Goal: Navigation & Orientation: Find specific page/section

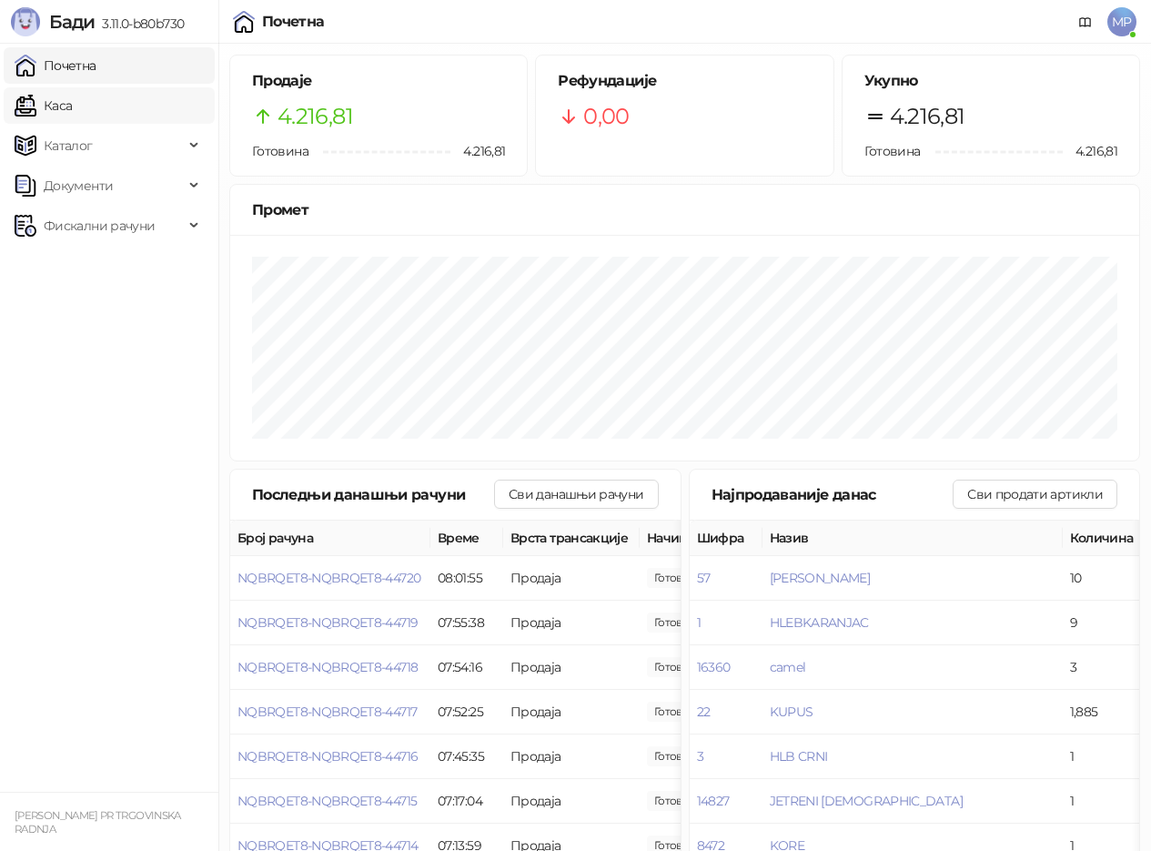
click at [55, 105] on link "Каса" at bounding box center [43, 105] width 57 height 36
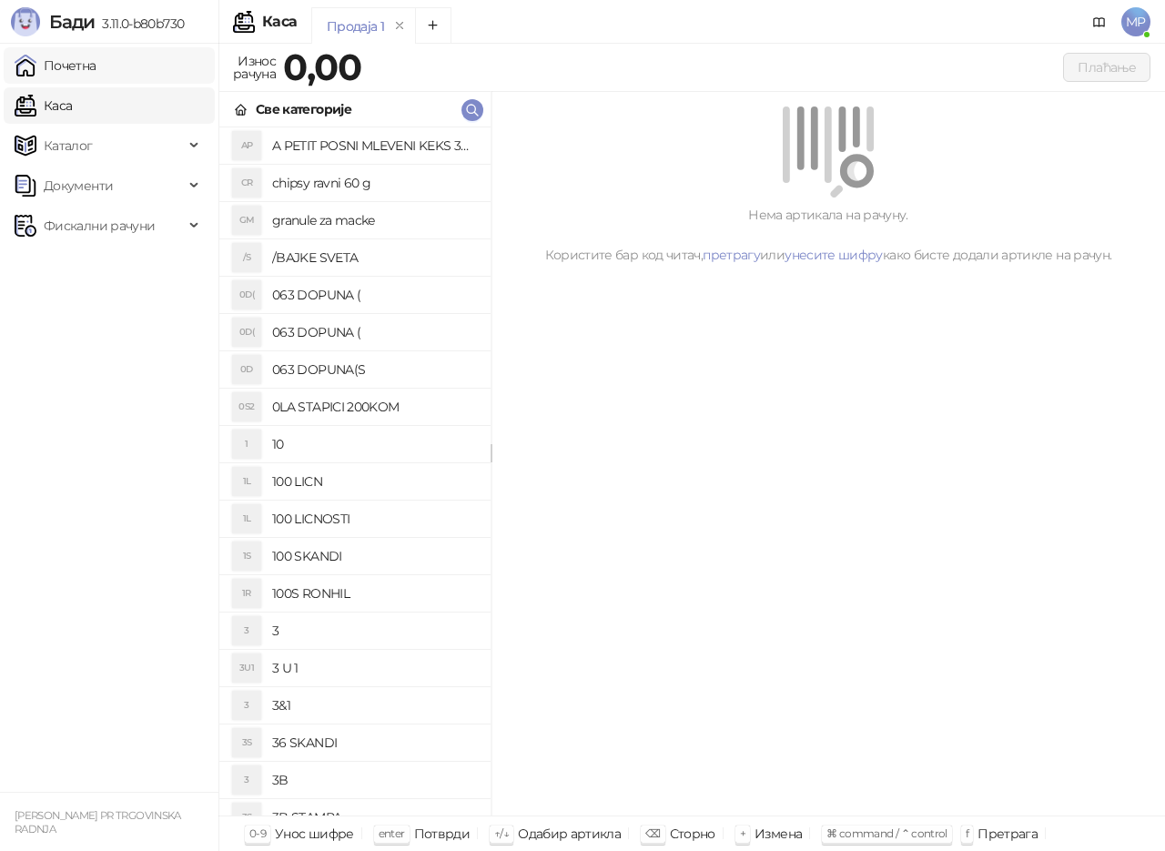
click at [81, 55] on link "Почетна" at bounding box center [56, 65] width 82 height 36
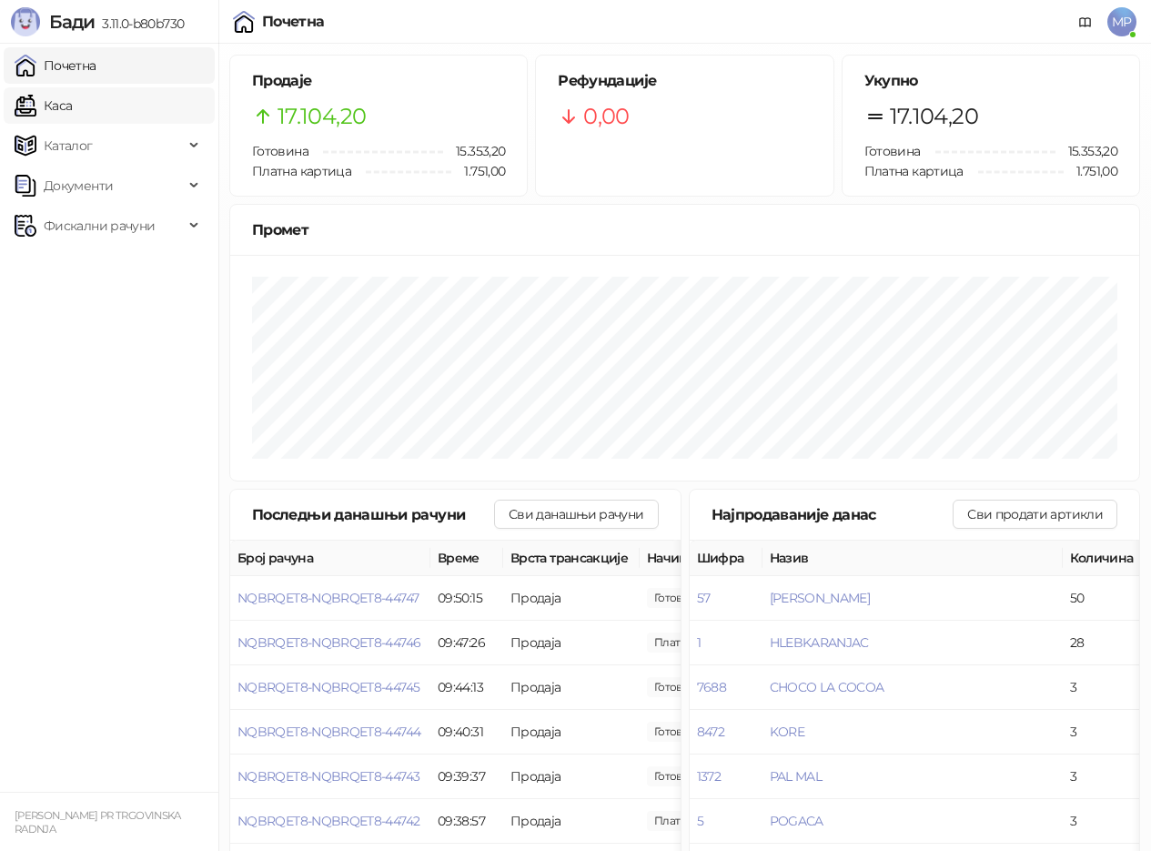
click at [62, 103] on link "Каса" at bounding box center [43, 105] width 57 height 36
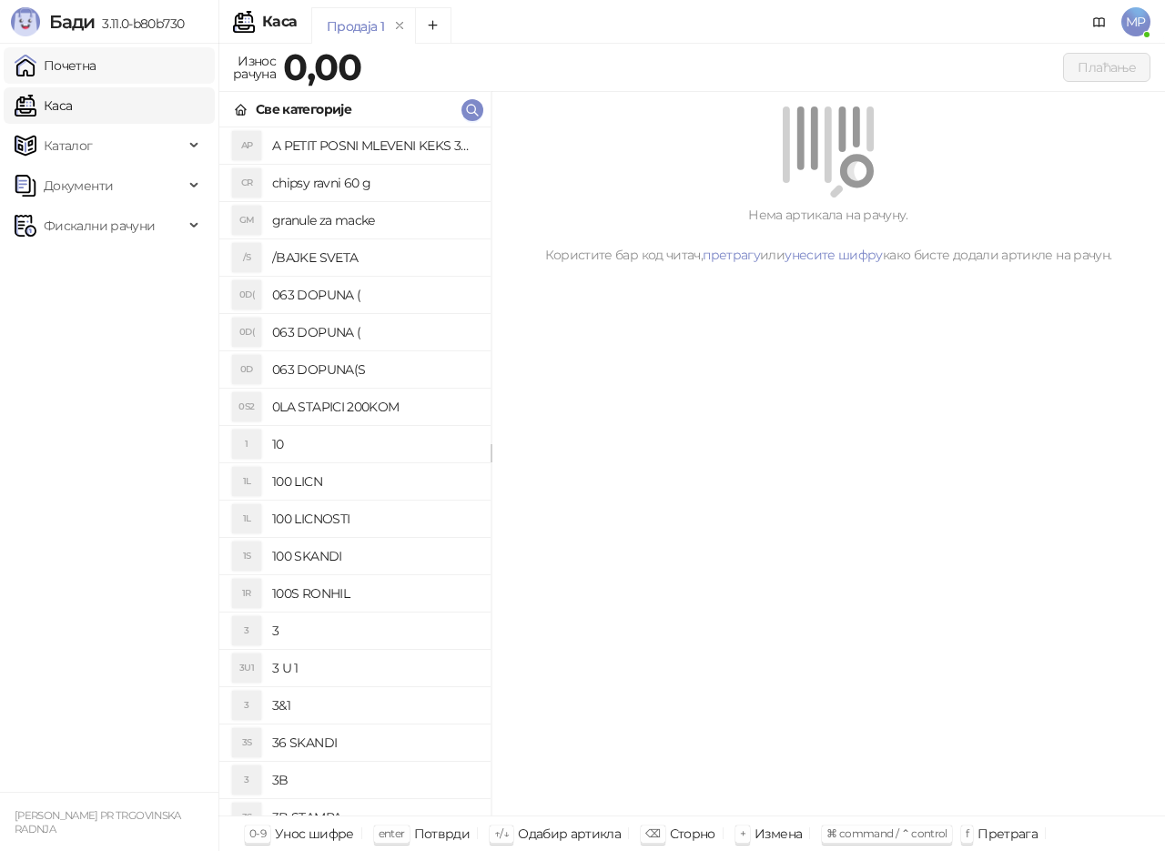
click at [84, 65] on link "Почетна" at bounding box center [56, 65] width 82 height 36
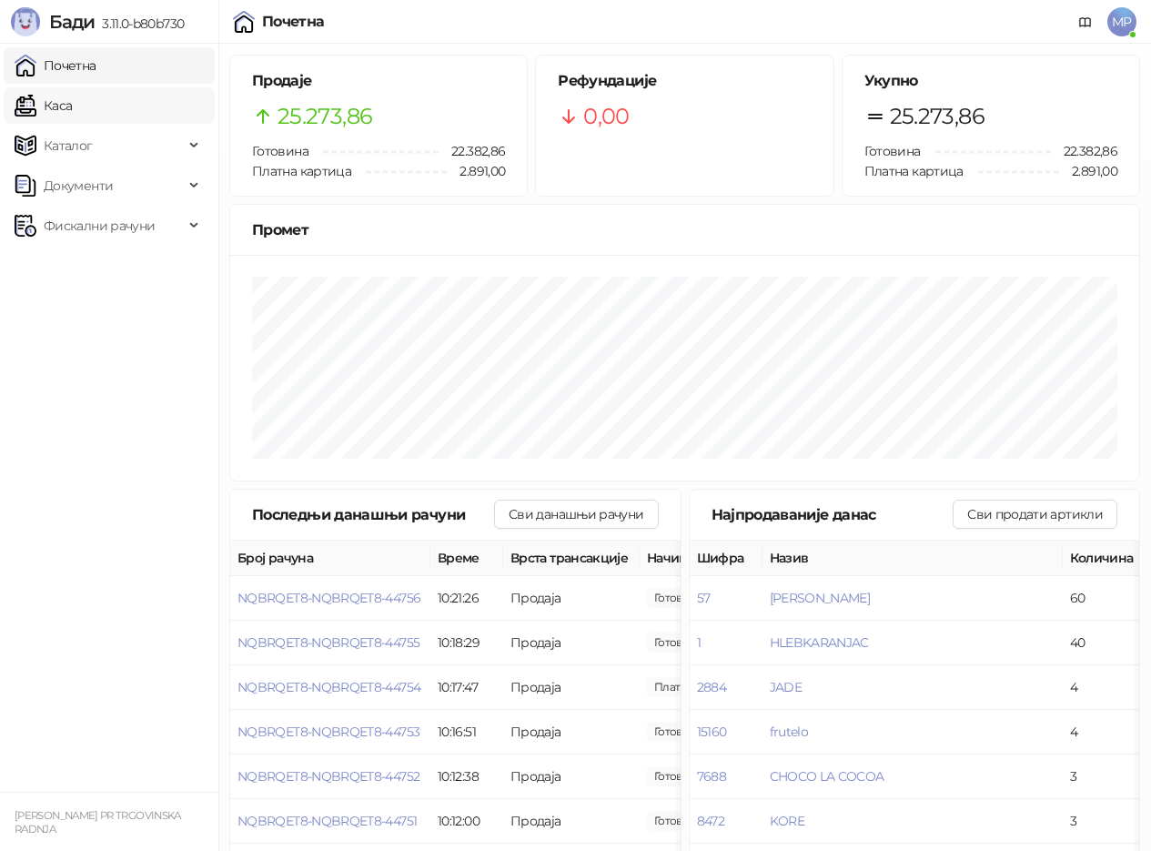
click at [72, 94] on link "Каса" at bounding box center [43, 105] width 57 height 36
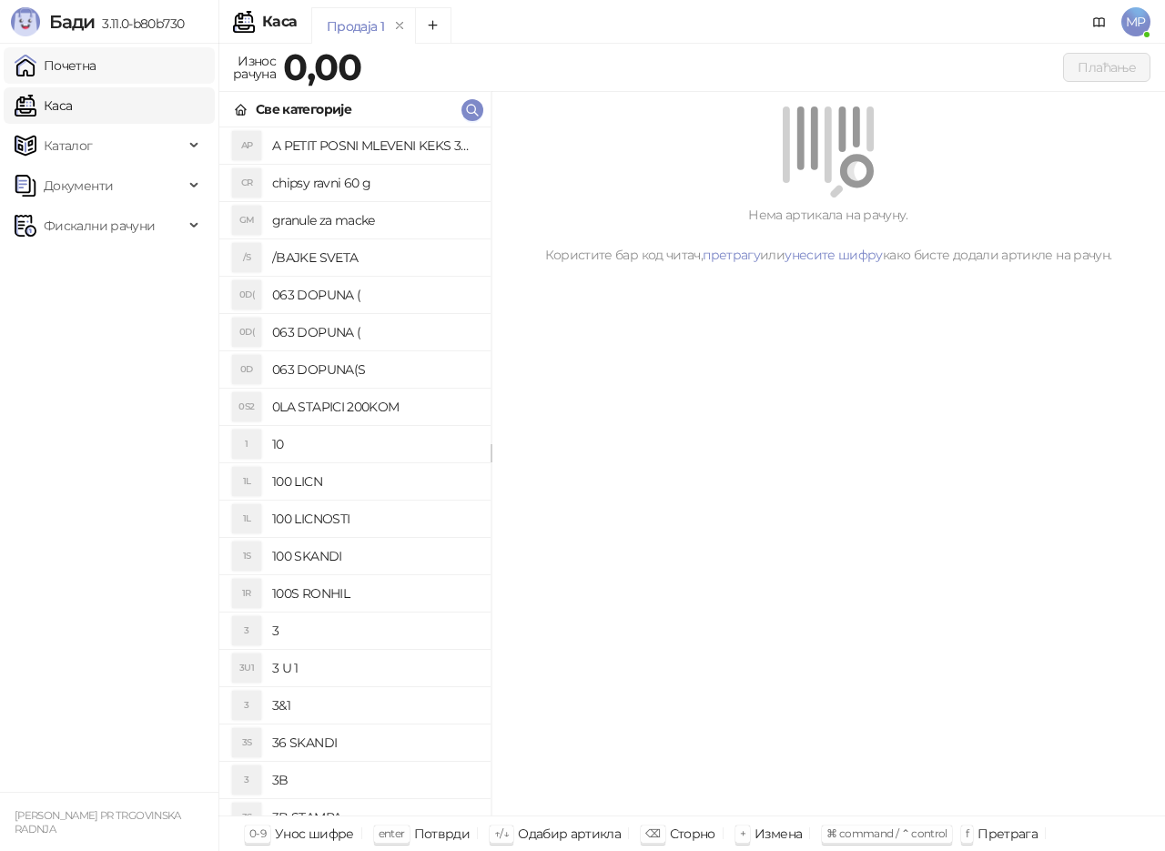
click at [96, 69] on link "Почетна" at bounding box center [56, 65] width 82 height 36
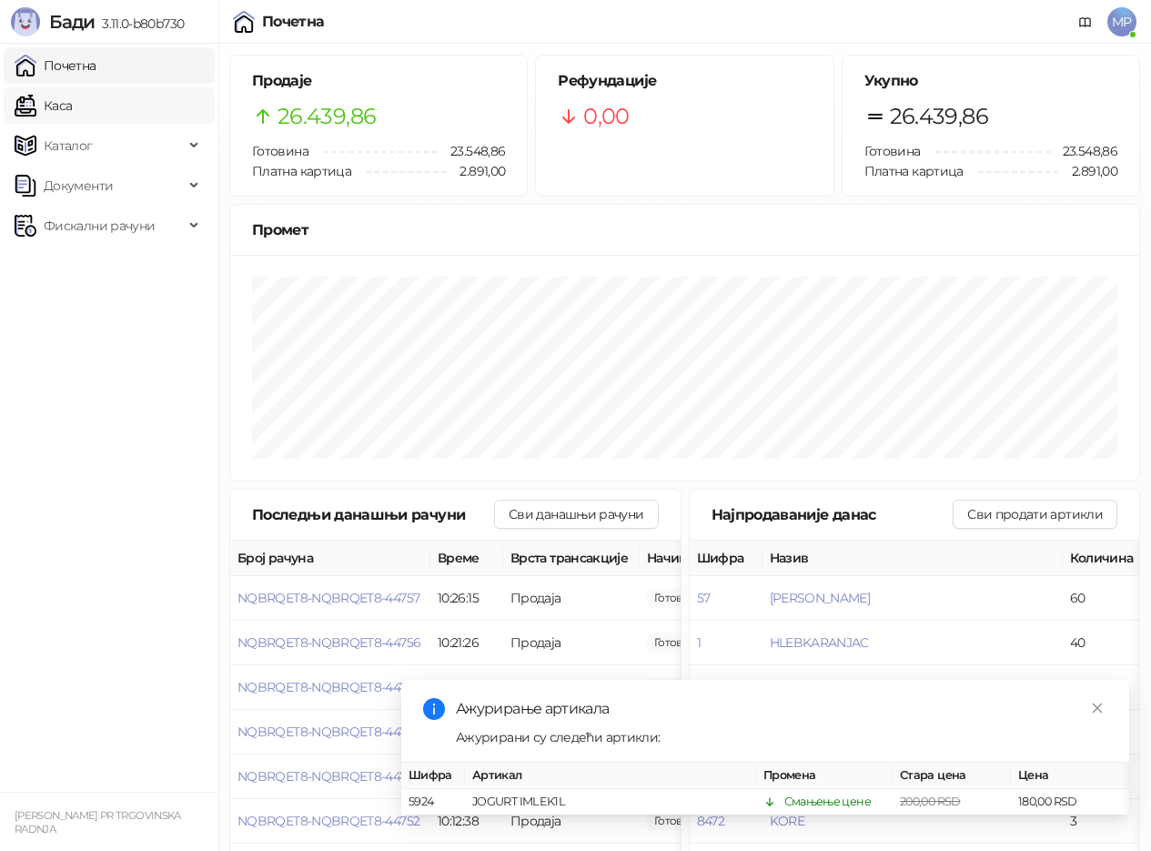
click at [72, 103] on link "Каса" at bounding box center [43, 105] width 57 height 36
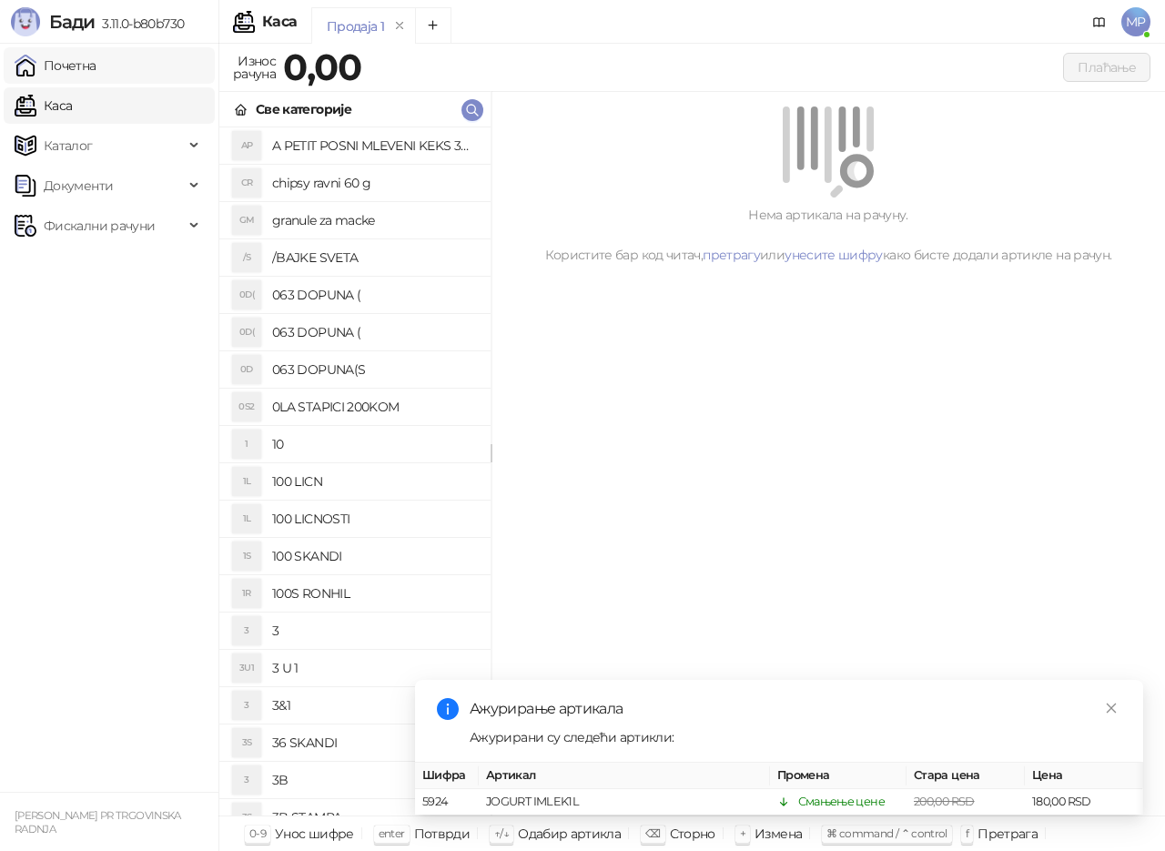
click at [56, 63] on link "Почетна" at bounding box center [56, 65] width 82 height 36
